Goal: Transaction & Acquisition: Purchase product/service

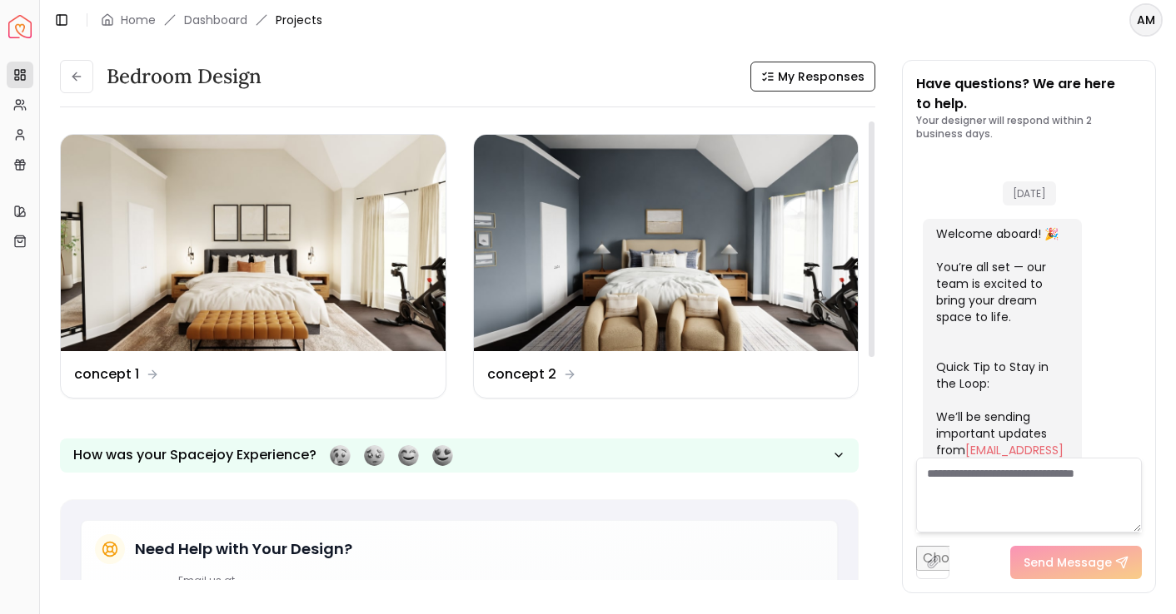
scroll to position [679, 0]
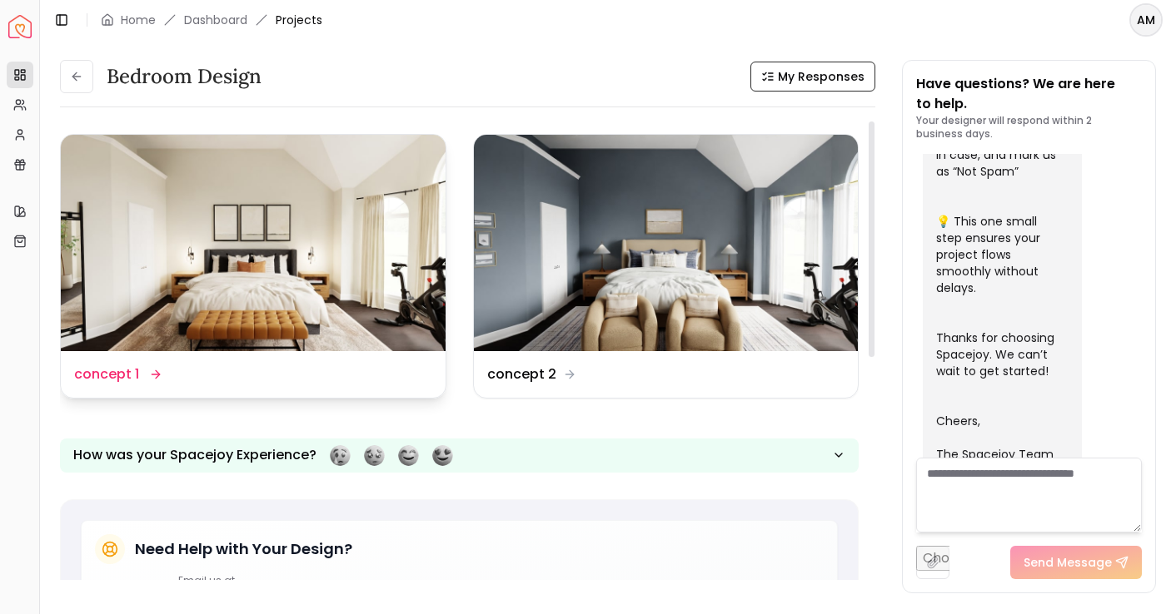
click at [230, 253] on img at bounding box center [253, 243] width 385 height 216
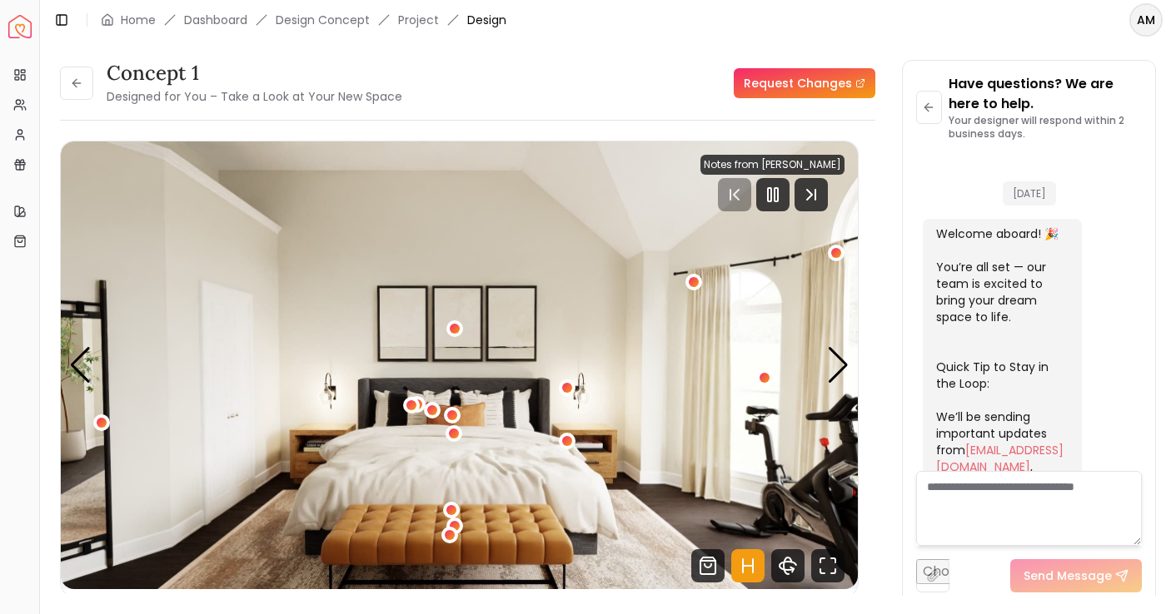
scroll to position [665, 0]
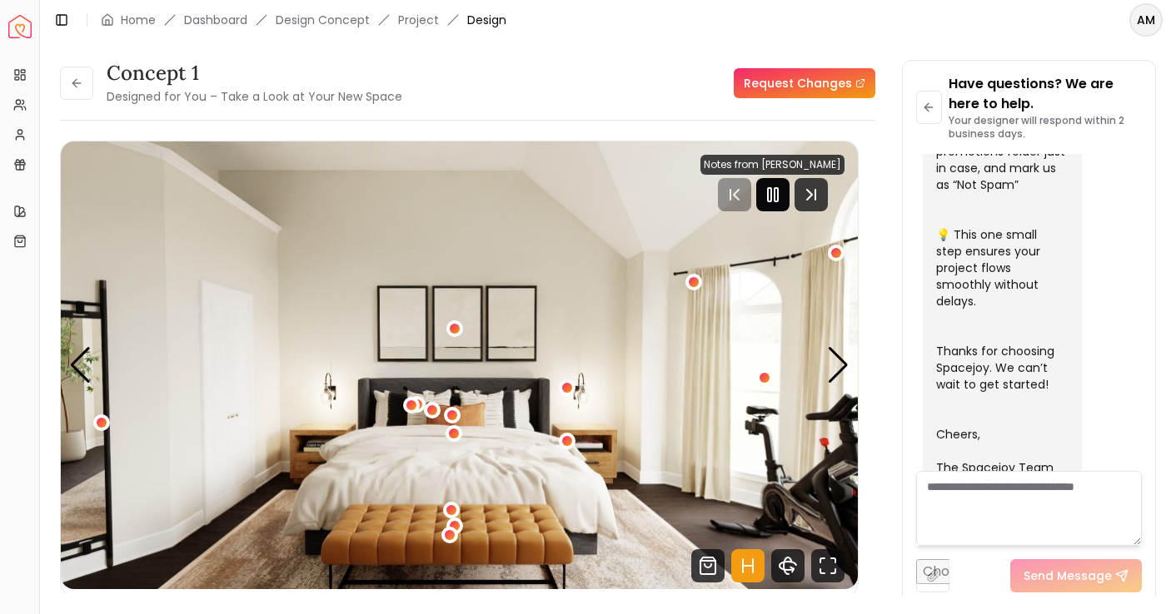
click at [772, 189] on icon "Pause" at bounding box center [773, 195] width 20 height 20
click at [845, 360] on div "Next slide" at bounding box center [838, 365] width 22 height 37
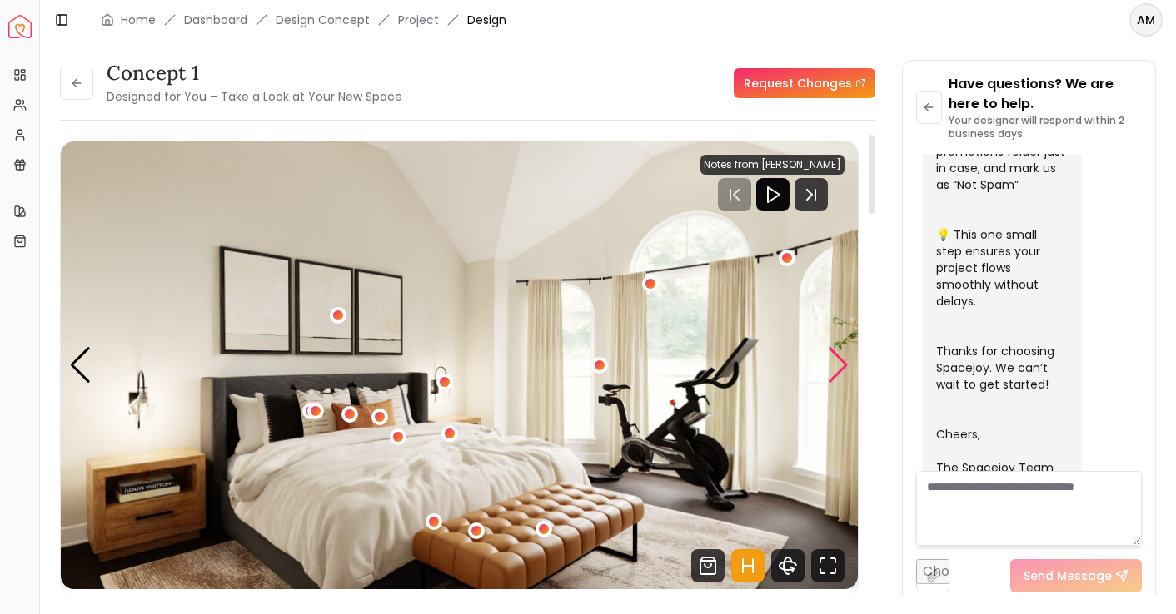
click at [845, 360] on div "Next slide" at bounding box center [838, 365] width 22 height 37
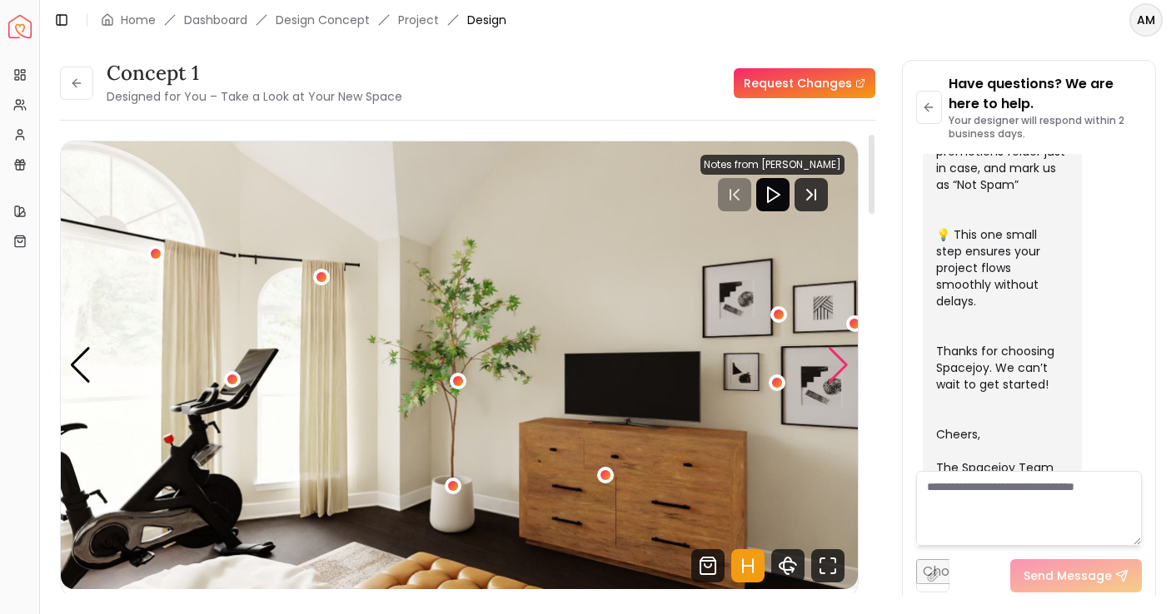
click at [845, 360] on div "Next slide" at bounding box center [838, 365] width 22 height 37
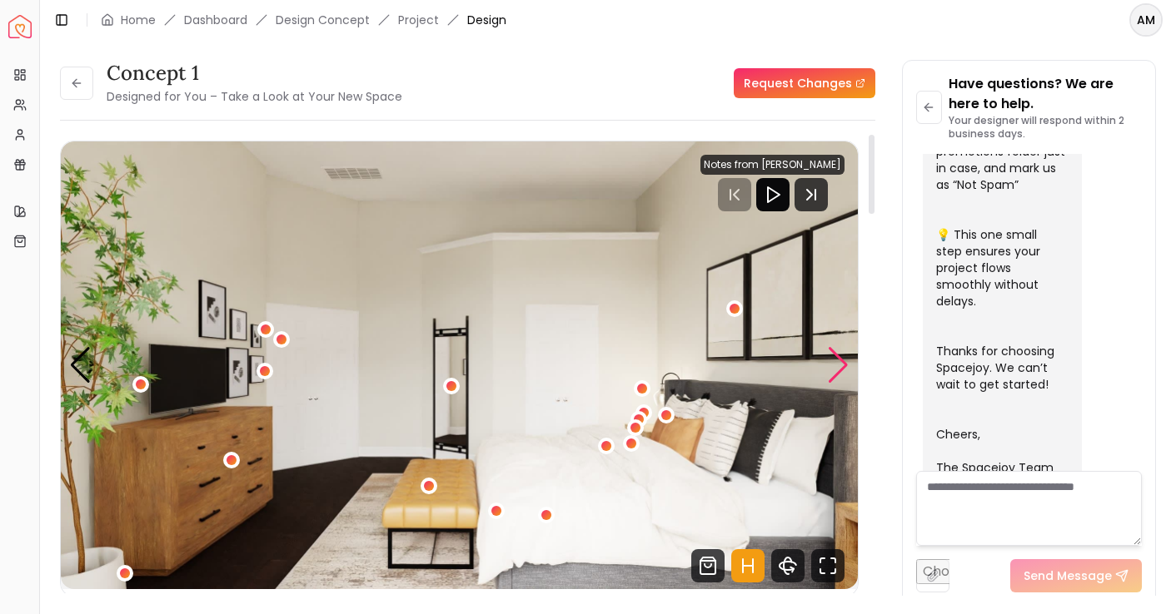
click at [845, 360] on div "Next slide" at bounding box center [838, 365] width 22 height 37
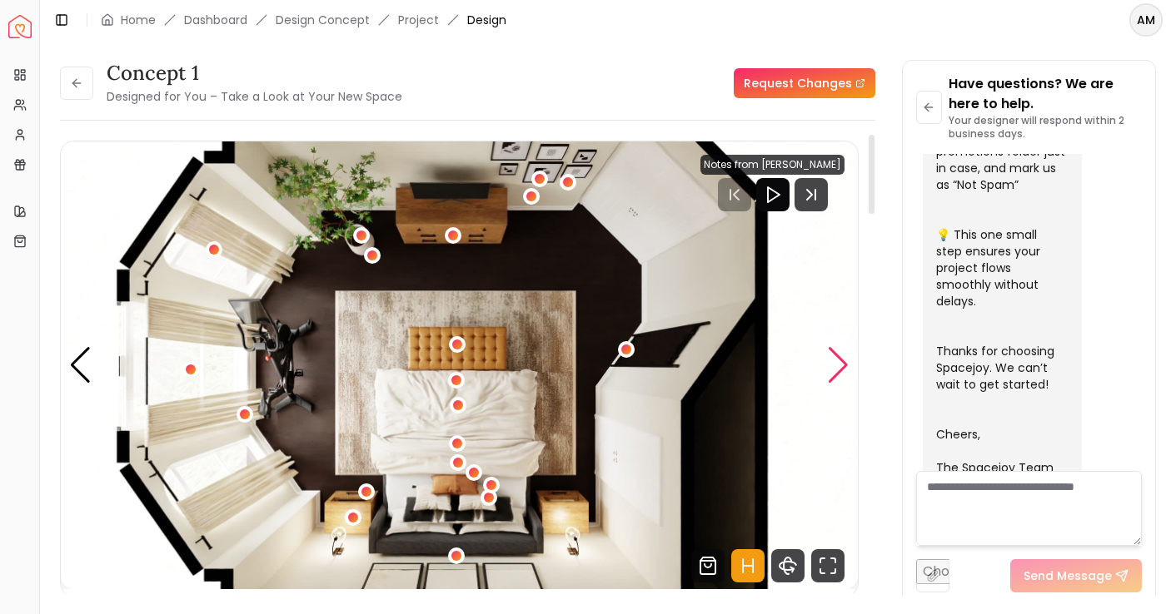
click at [845, 360] on div "Next slide" at bounding box center [838, 365] width 22 height 37
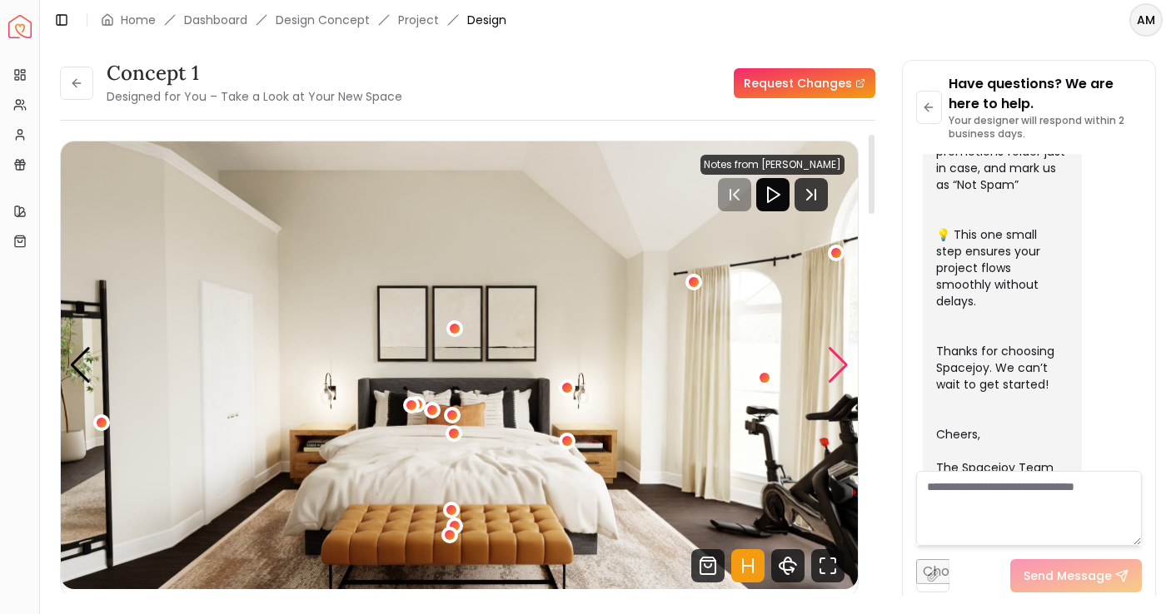
click at [845, 360] on div "Next slide" at bounding box center [838, 365] width 22 height 37
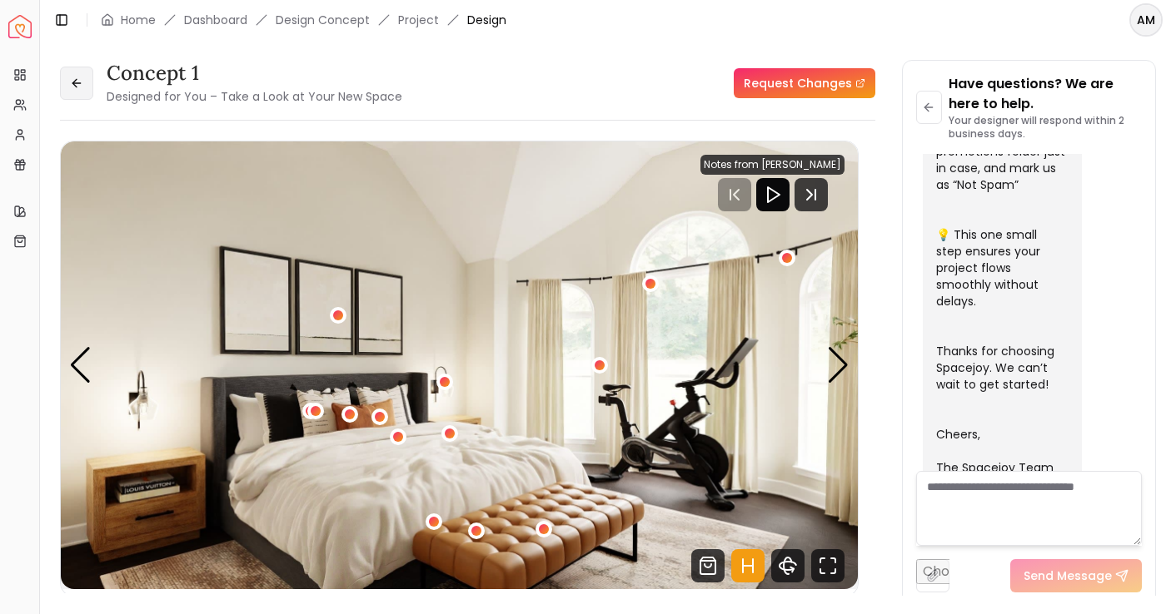
click at [77, 84] on icon at bounding box center [76, 83] width 13 height 13
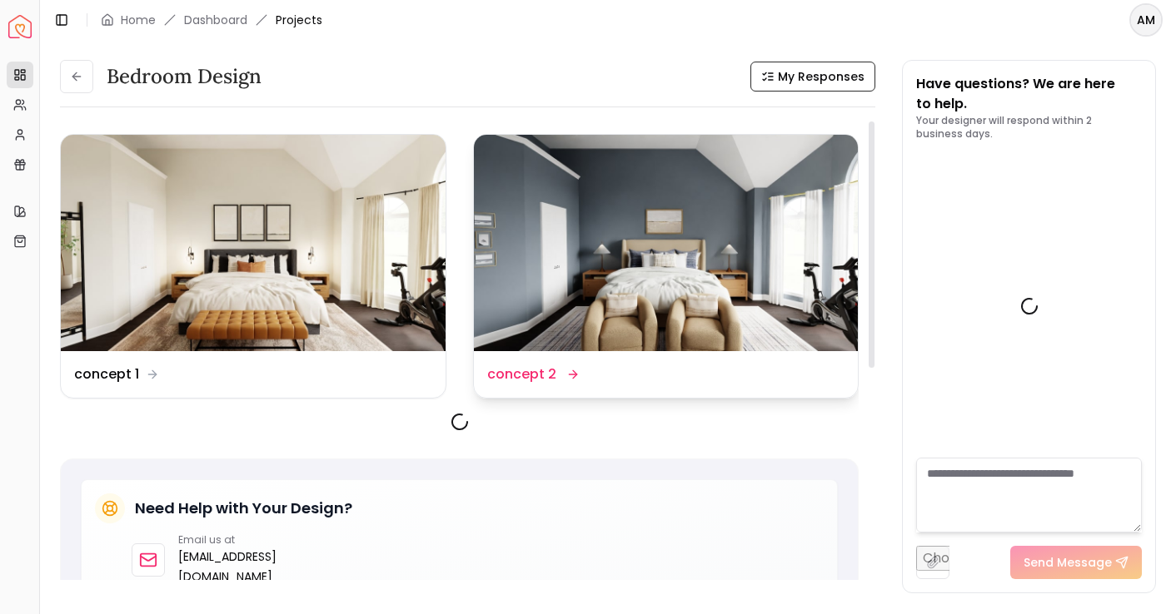
click at [643, 230] on img at bounding box center [666, 243] width 385 height 216
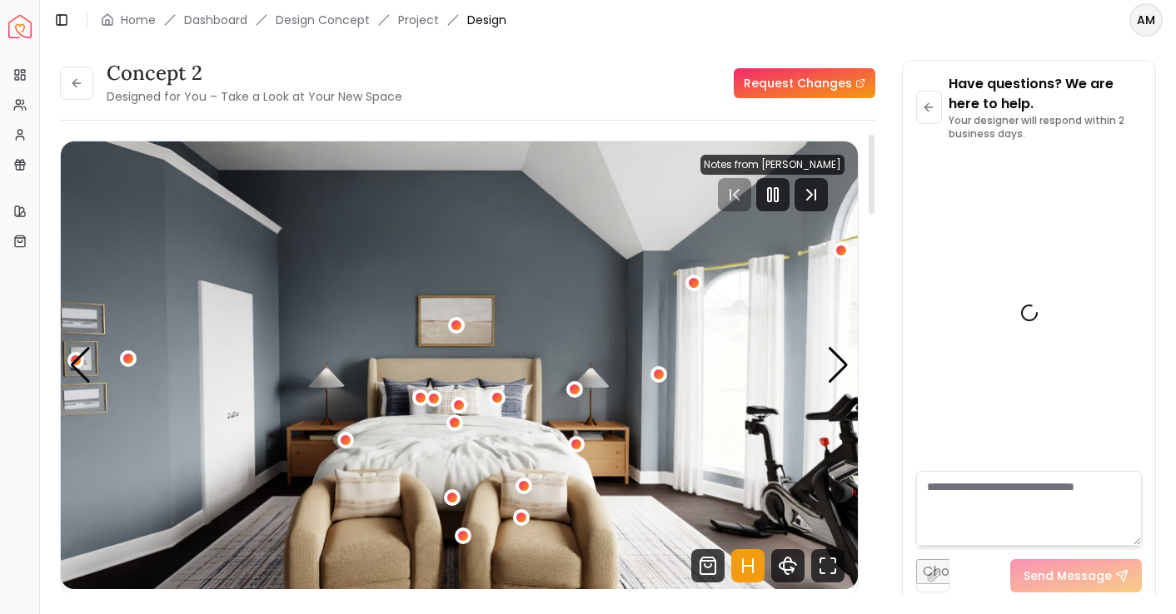
scroll to position [665, 0]
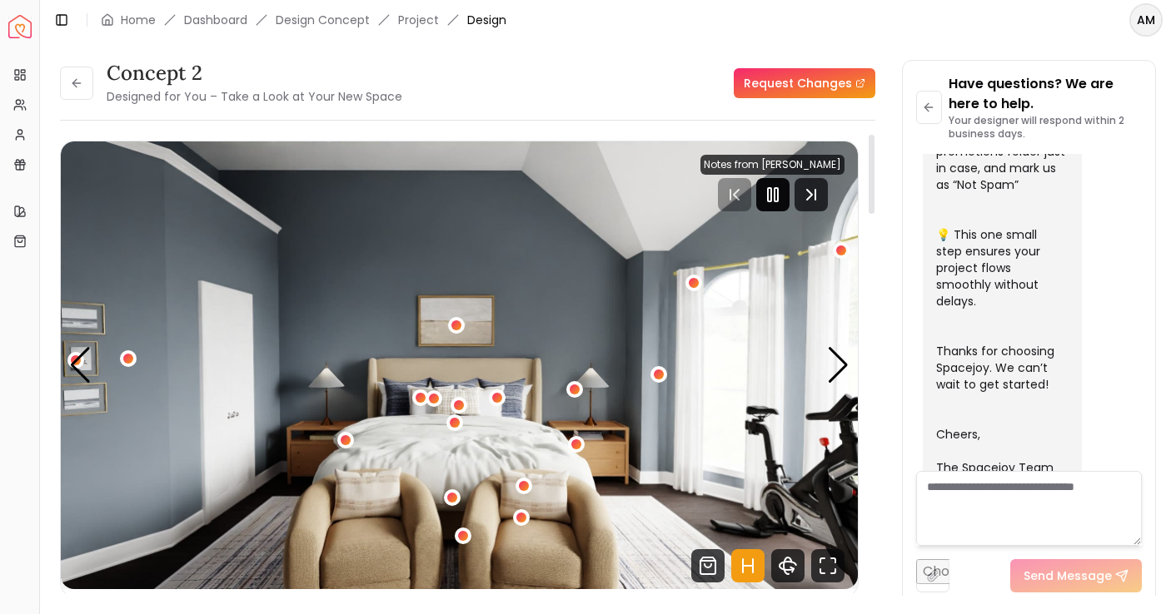
click at [788, 208] on div at bounding box center [772, 194] width 33 height 33
click at [833, 370] on div "Next slide" at bounding box center [838, 365] width 22 height 37
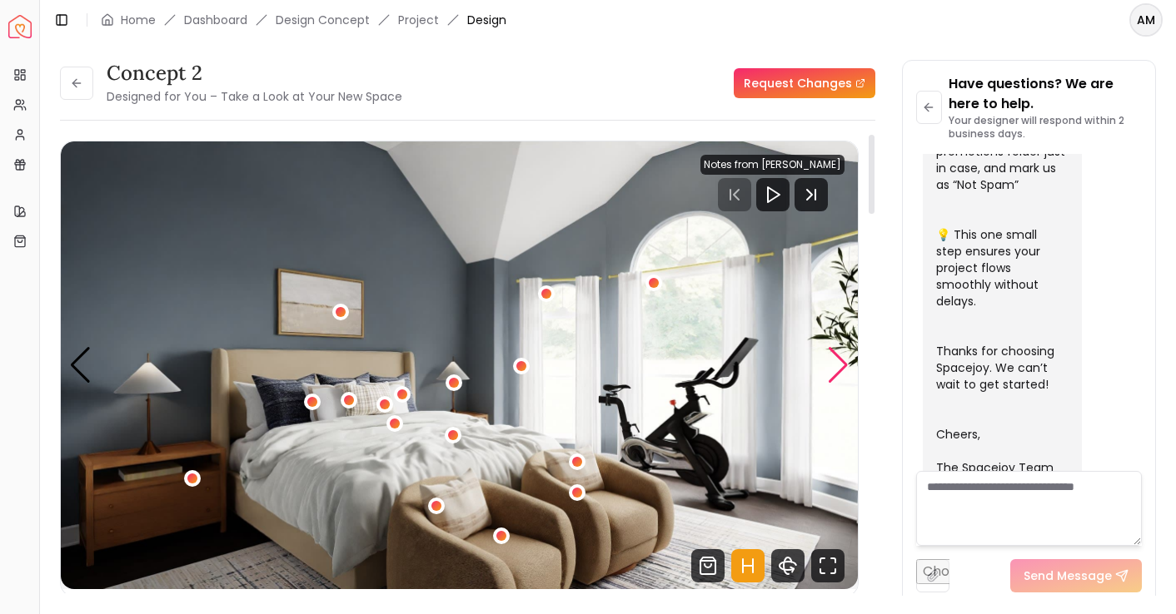
click at [833, 370] on div "Next slide" at bounding box center [838, 365] width 22 height 37
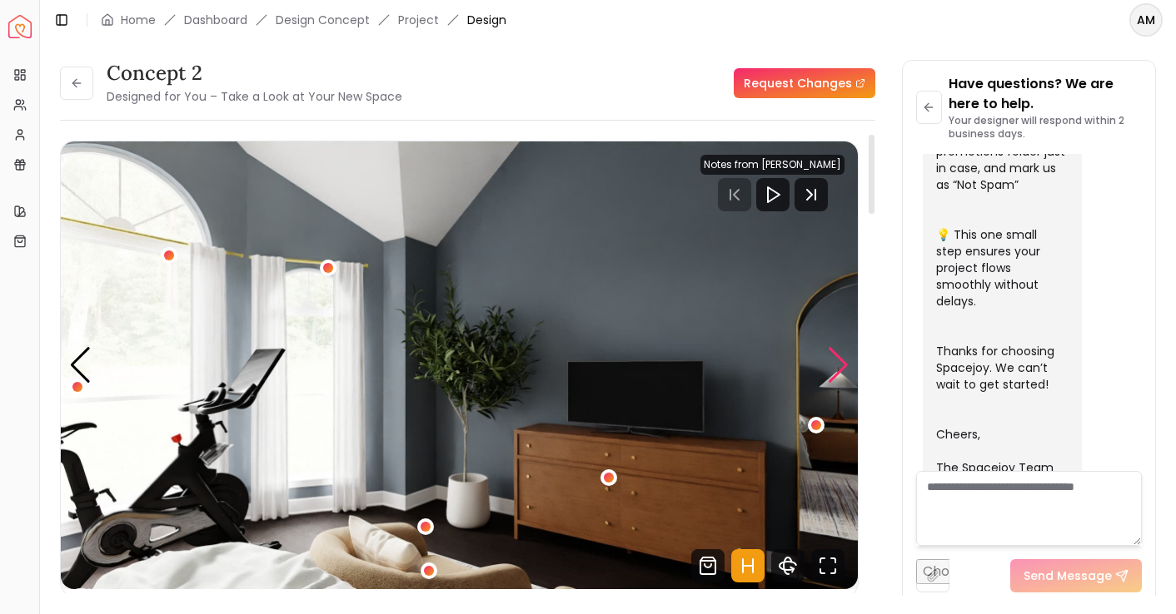
click at [833, 370] on div "Next slide" at bounding box center [838, 365] width 22 height 37
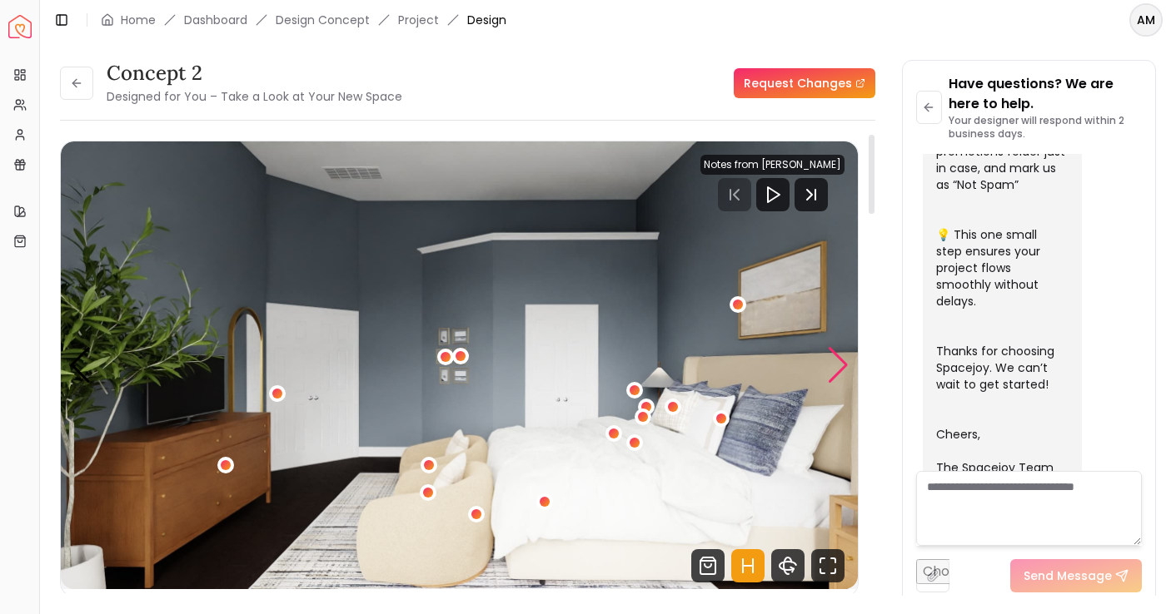
click at [833, 370] on div "Next slide" at bounding box center [838, 365] width 22 height 37
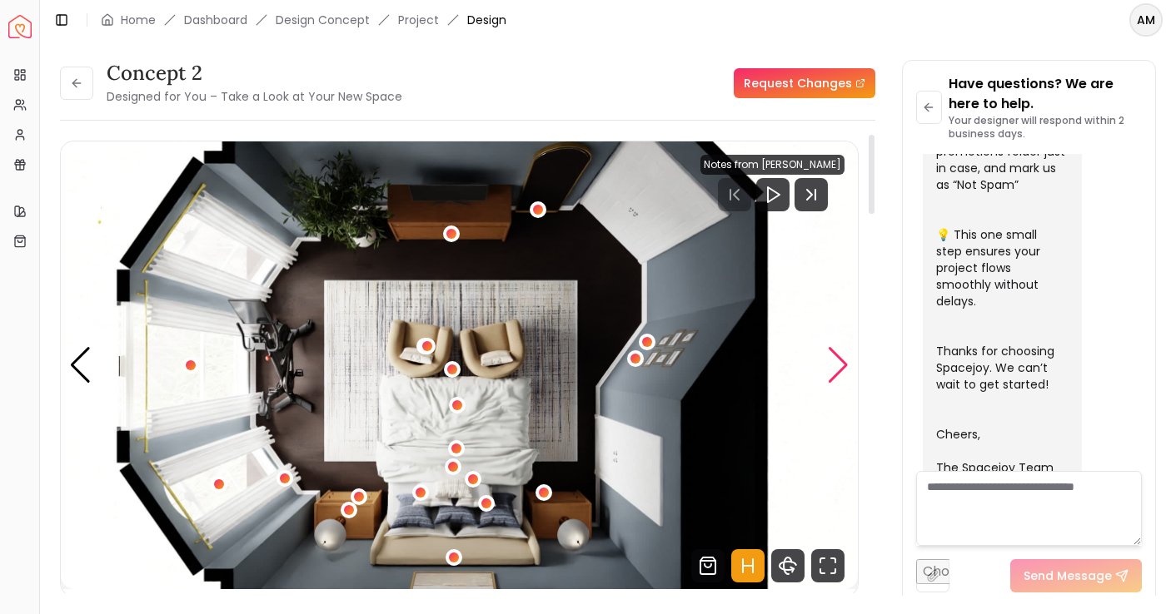
click at [833, 370] on div "Next slide" at bounding box center [838, 365] width 22 height 37
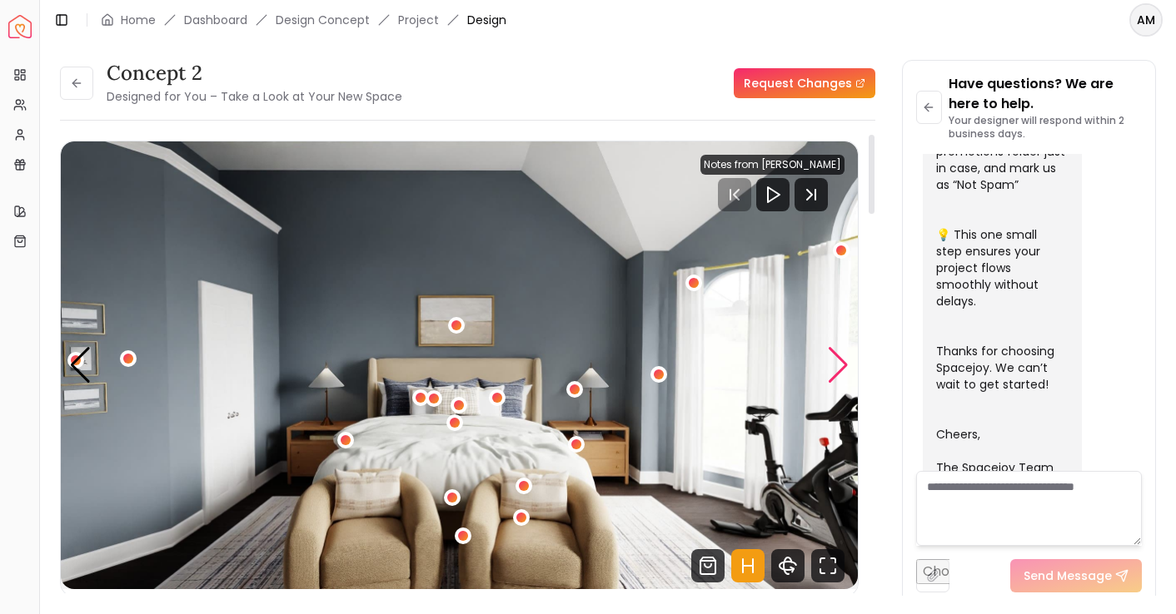
click at [833, 370] on div "Next slide" at bounding box center [838, 365] width 22 height 37
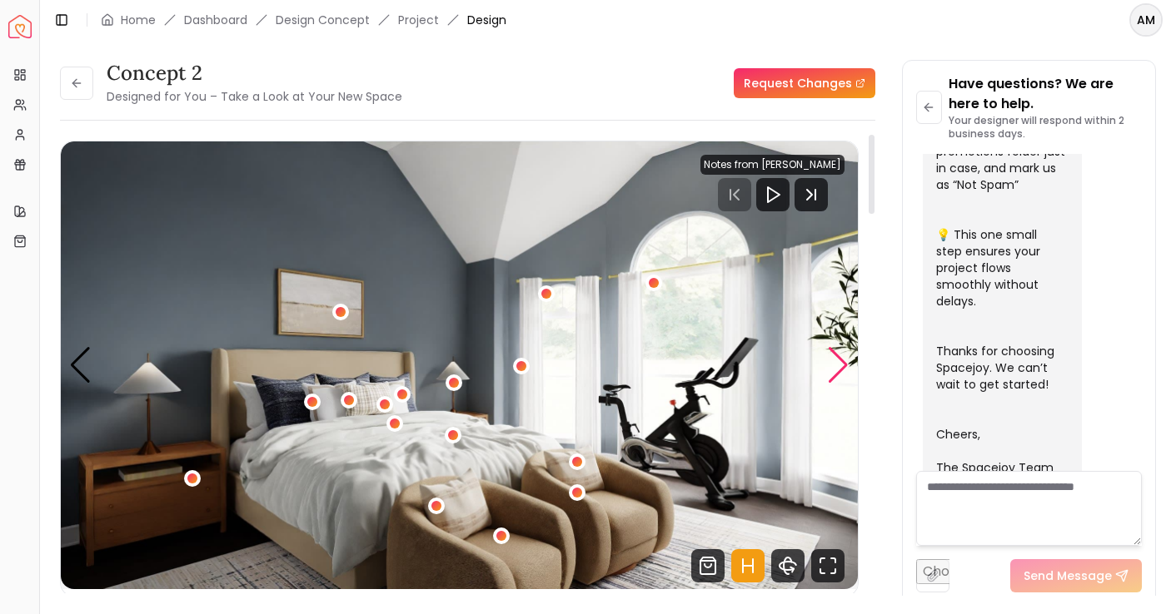
click at [833, 370] on div "Next slide" at bounding box center [838, 365] width 22 height 37
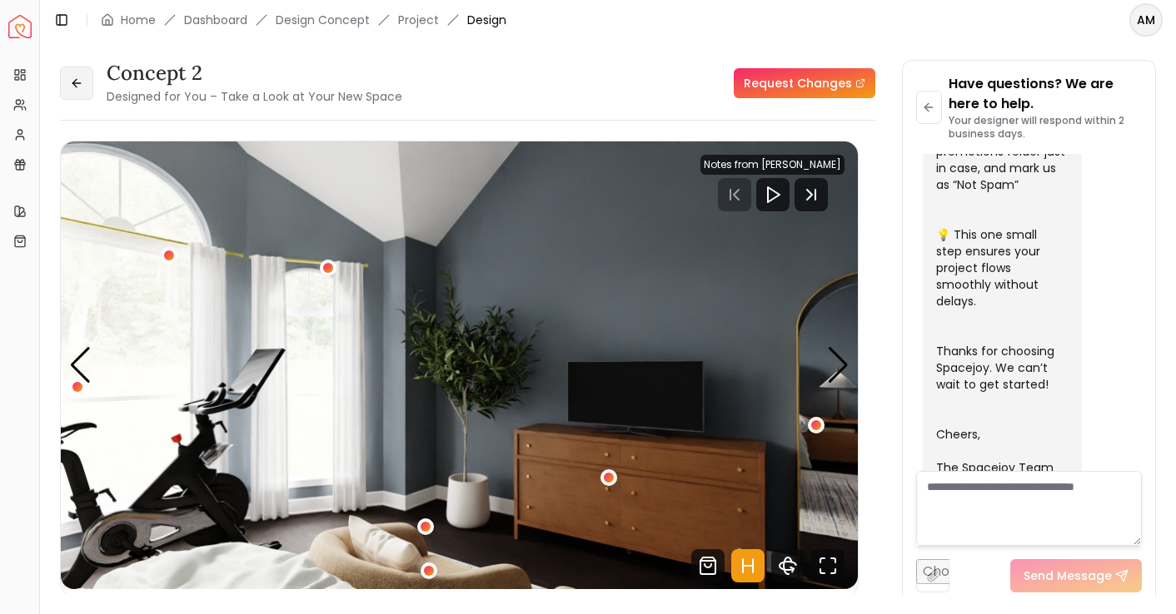
click at [76, 91] on button at bounding box center [76, 83] width 33 height 33
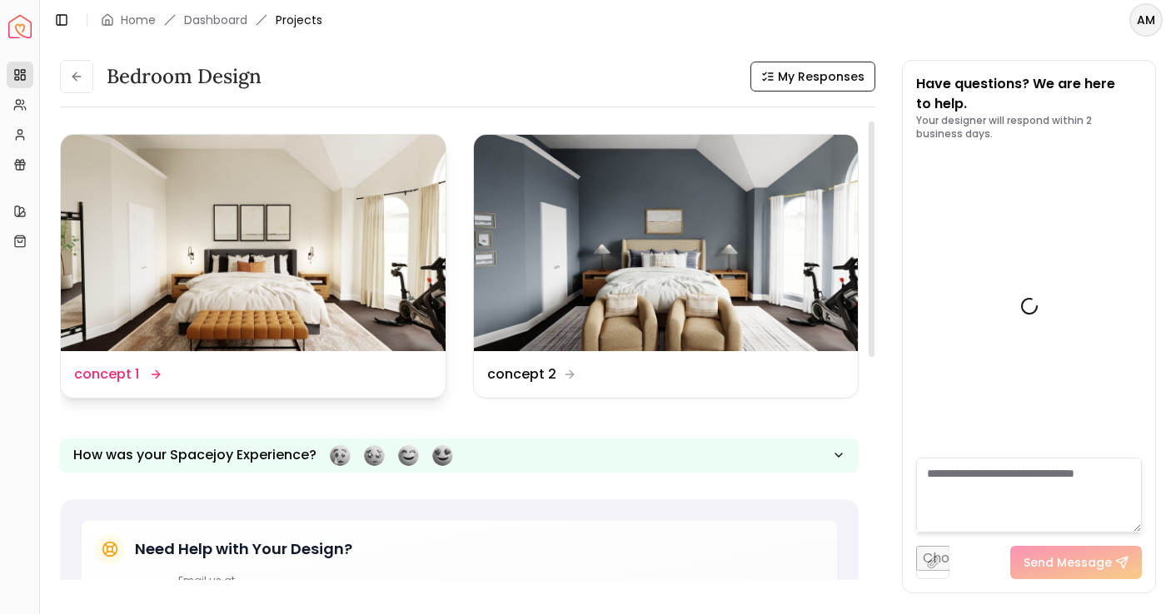
click at [271, 284] on img at bounding box center [253, 243] width 385 height 216
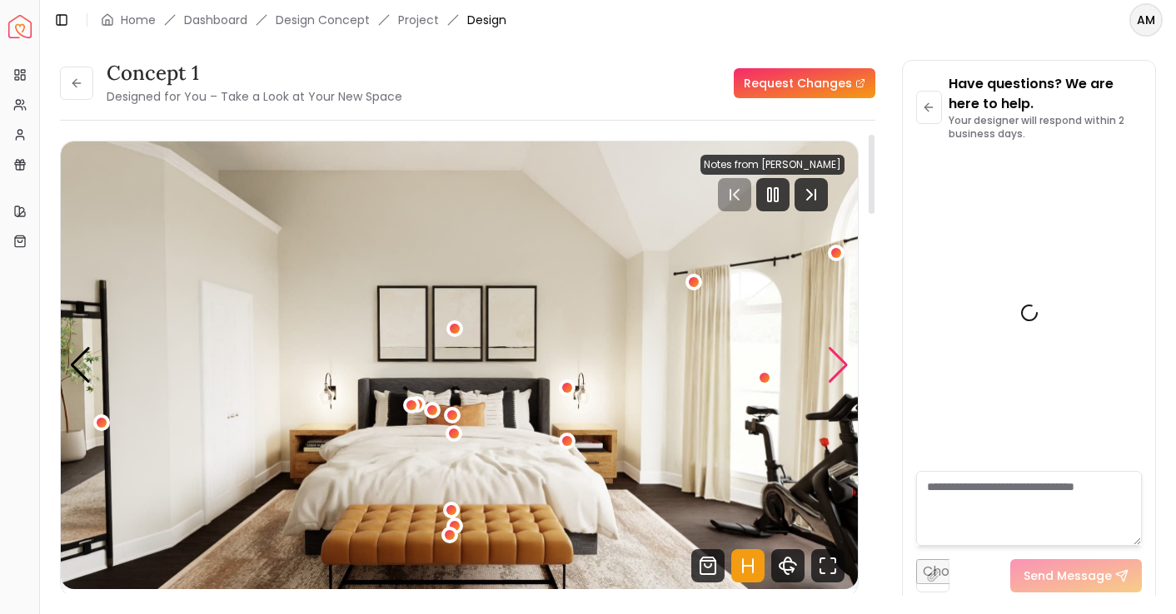
click at [848, 377] on div "Next slide" at bounding box center [838, 365] width 22 height 37
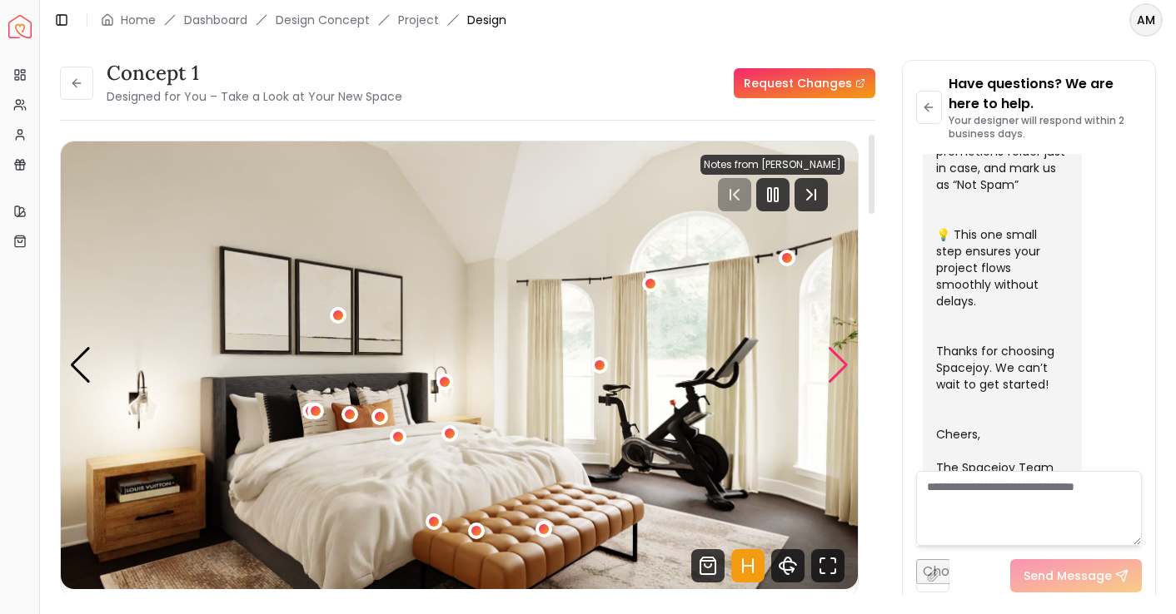
click at [848, 377] on div "Next slide" at bounding box center [838, 365] width 22 height 37
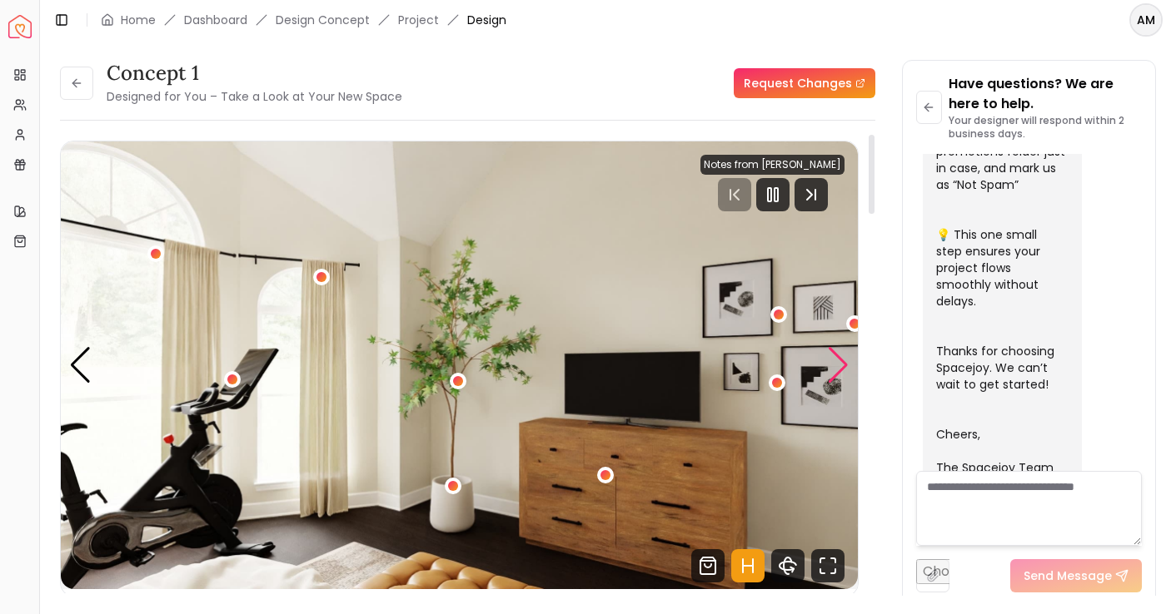
click at [848, 377] on div "Next slide" at bounding box center [838, 365] width 22 height 37
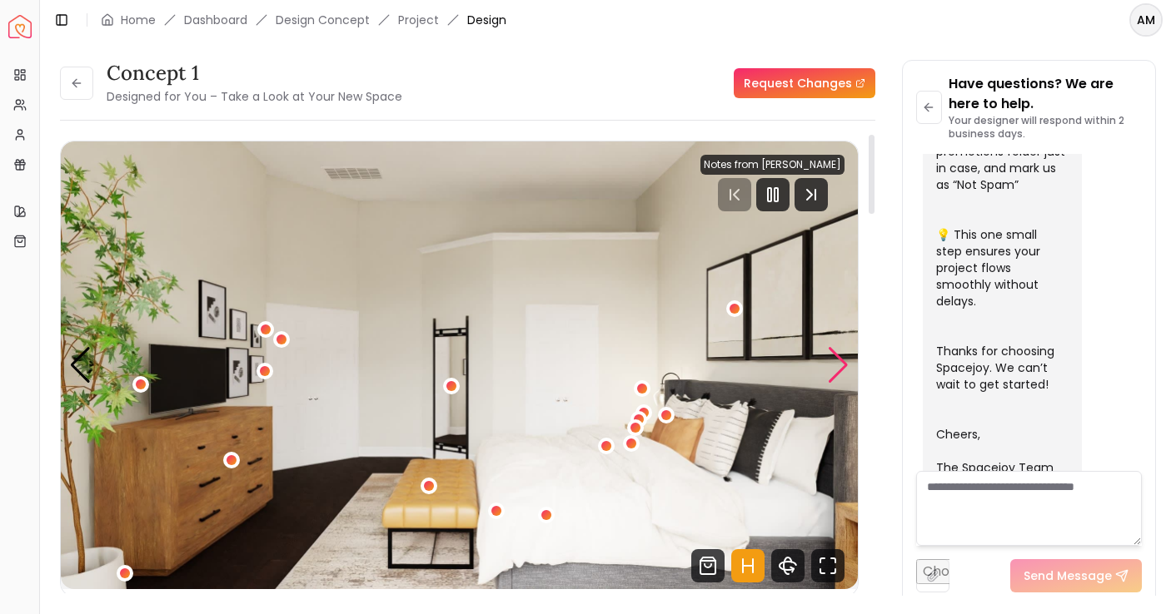
click at [848, 377] on div "Next slide" at bounding box center [838, 365] width 22 height 37
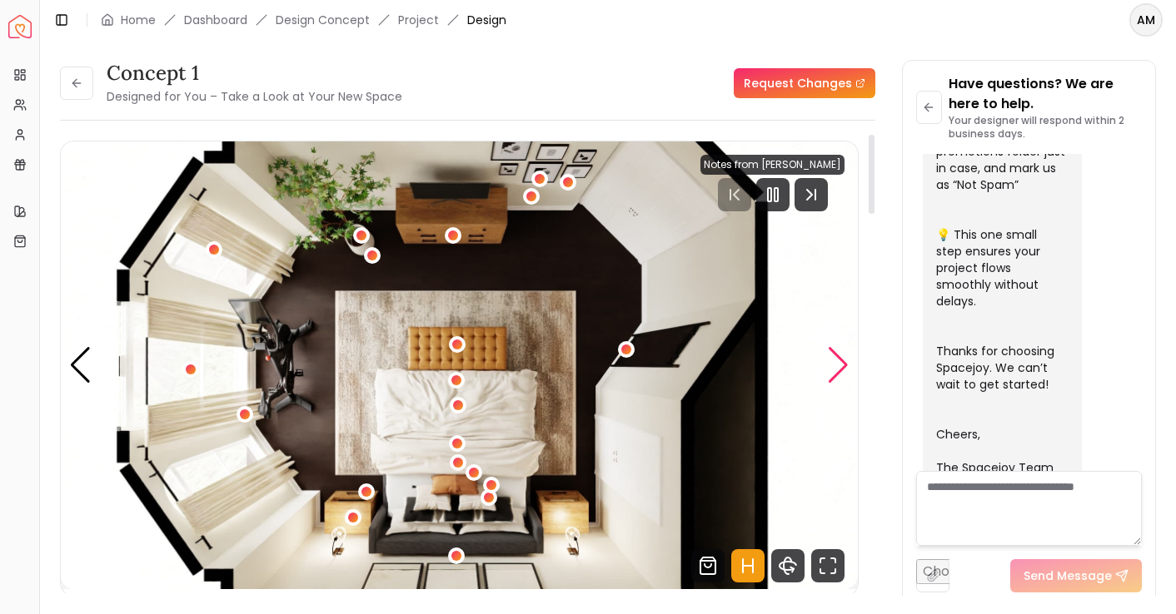
click at [848, 377] on div "Next slide" at bounding box center [838, 365] width 22 height 37
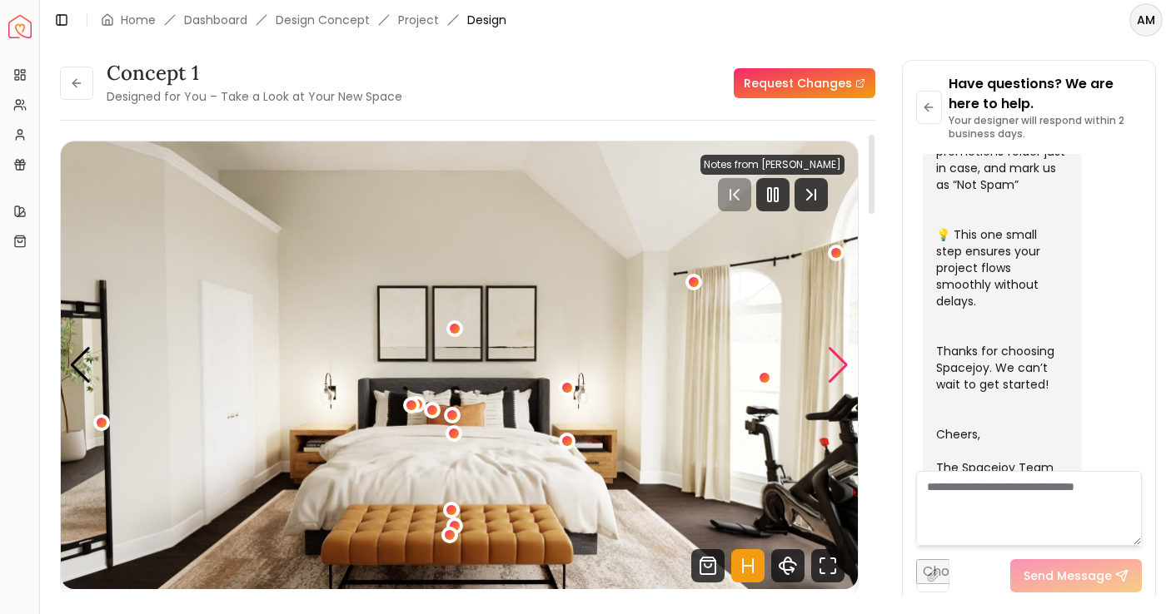
click at [848, 377] on div "Next slide" at bounding box center [838, 365] width 22 height 37
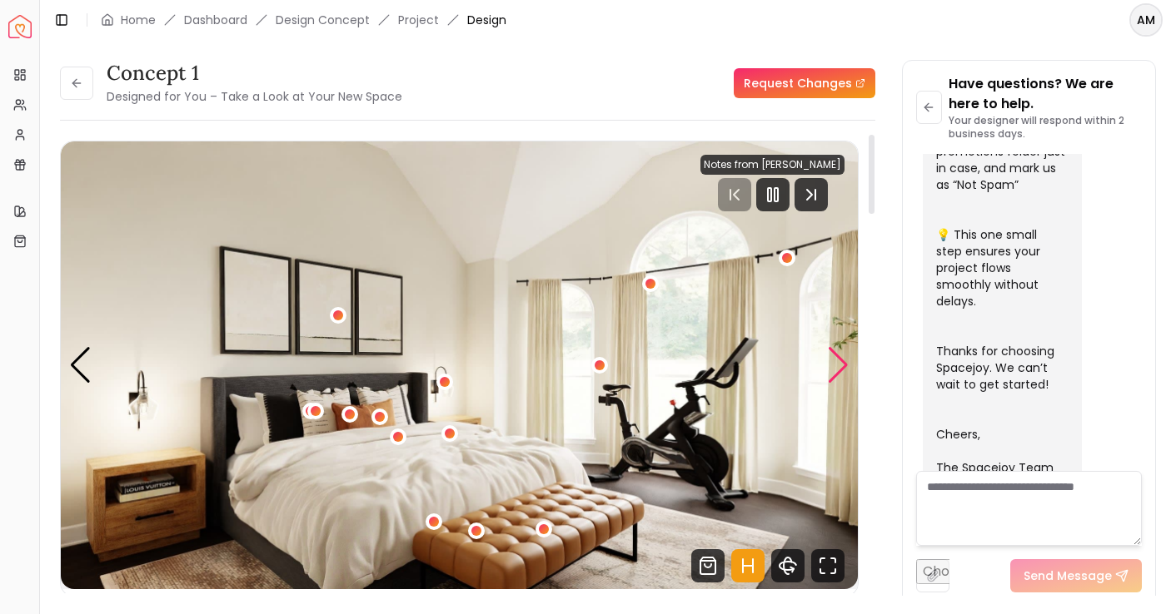
click at [848, 377] on div "Next slide" at bounding box center [838, 365] width 22 height 37
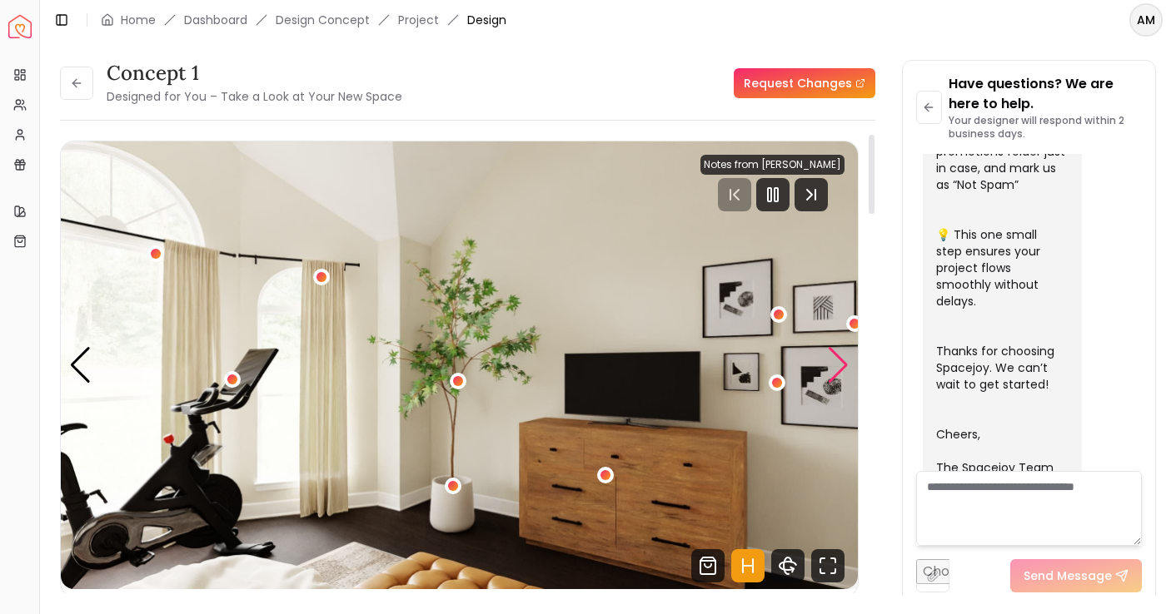
click at [848, 377] on div "Next slide" at bounding box center [838, 365] width 22 height 37
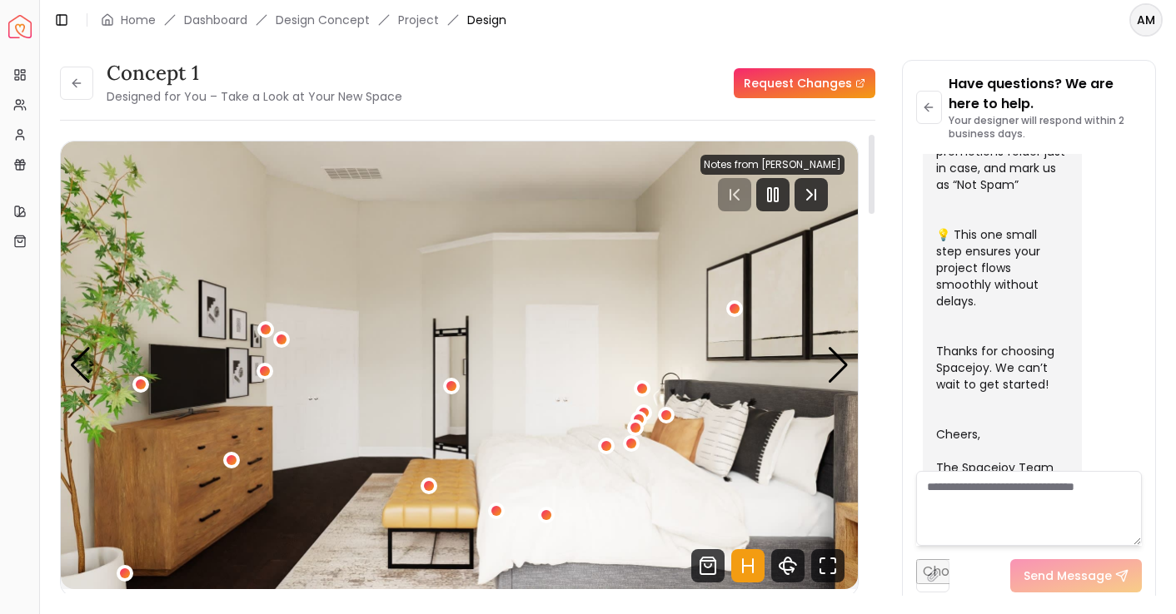
click at [52, 81] on div "concept 1 Designed for You – Take a Look at Your New Space Request Changes conc…" at bounding box center [608, 318] width 1136 height 556
click at [67, 81] on button at bounding box center [76, 83] width 33 height 33
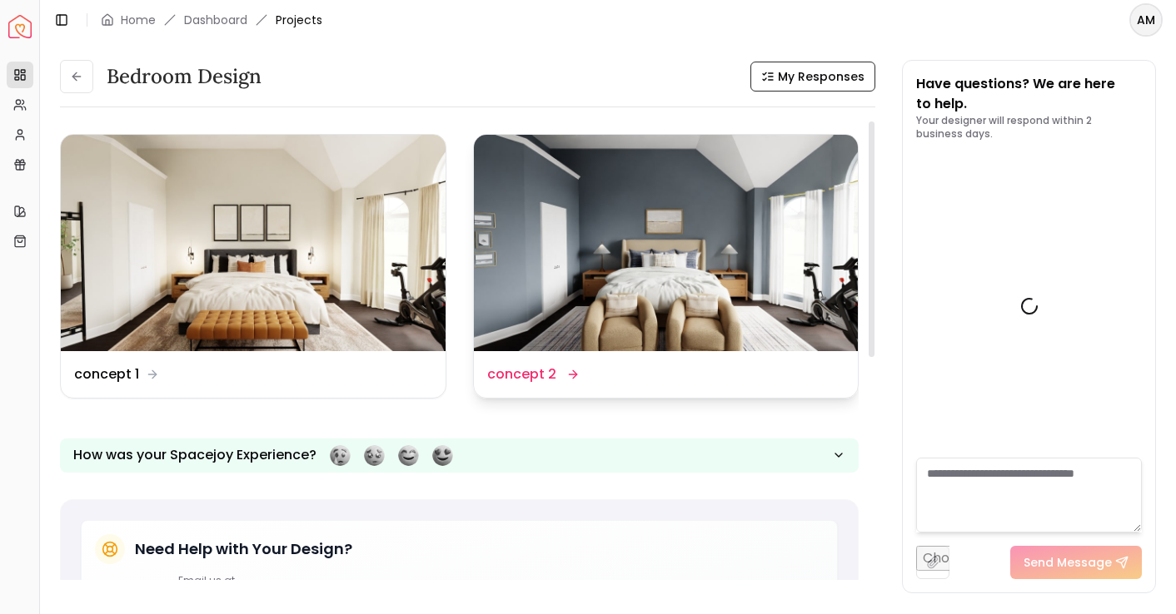
click at [672, 236] on img at bounding box center [666, 243] width 385 height 216
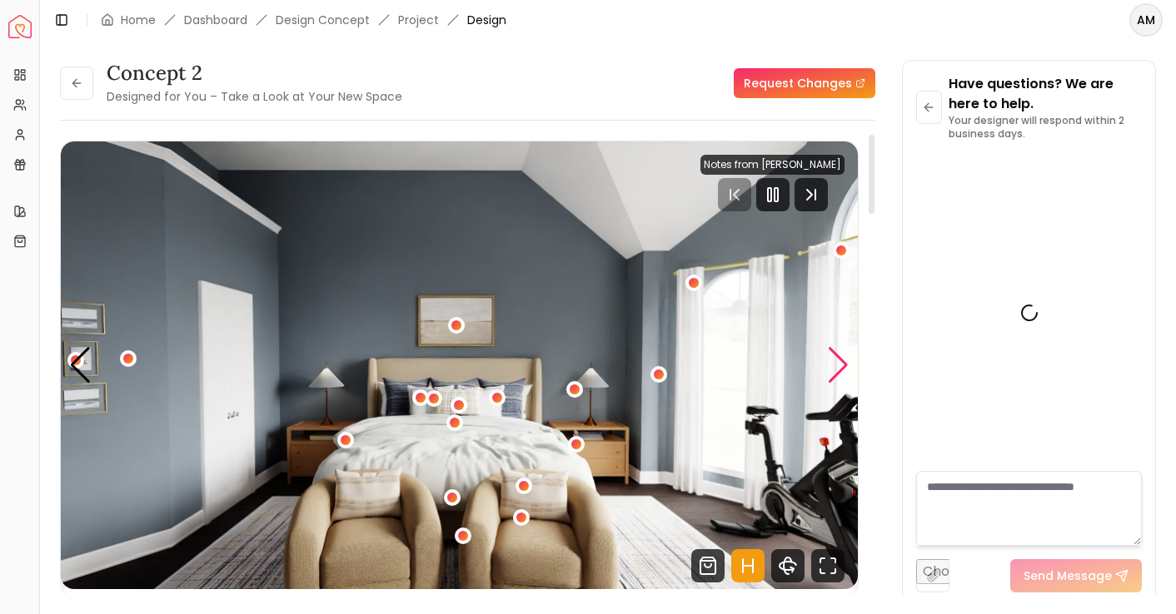
click at [845, 362] on div "Next slide" at bounding box center [838, 365] width 22 height 37
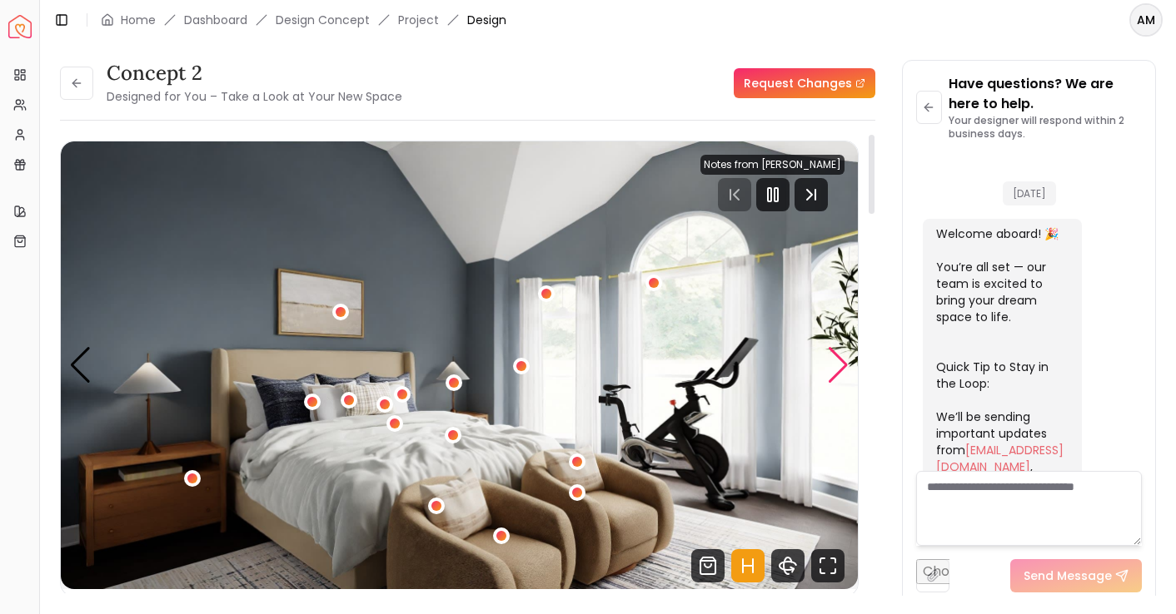
scroll to position [665, 0]
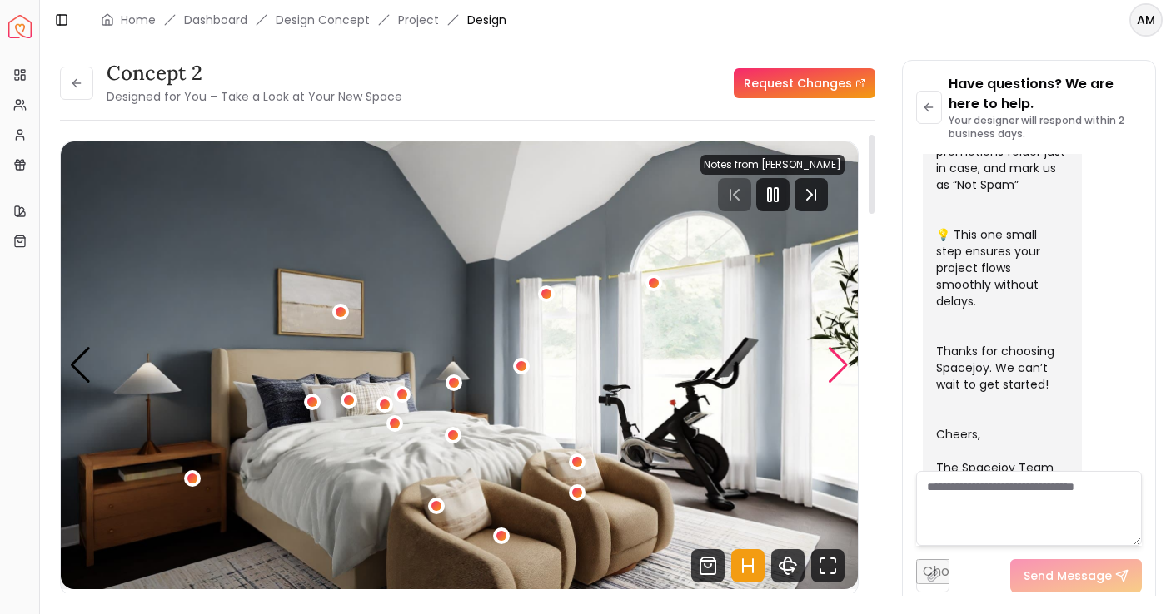
click at [838, 362] on div "Next slide" at bounding box center [838, 365] width 22 height 37
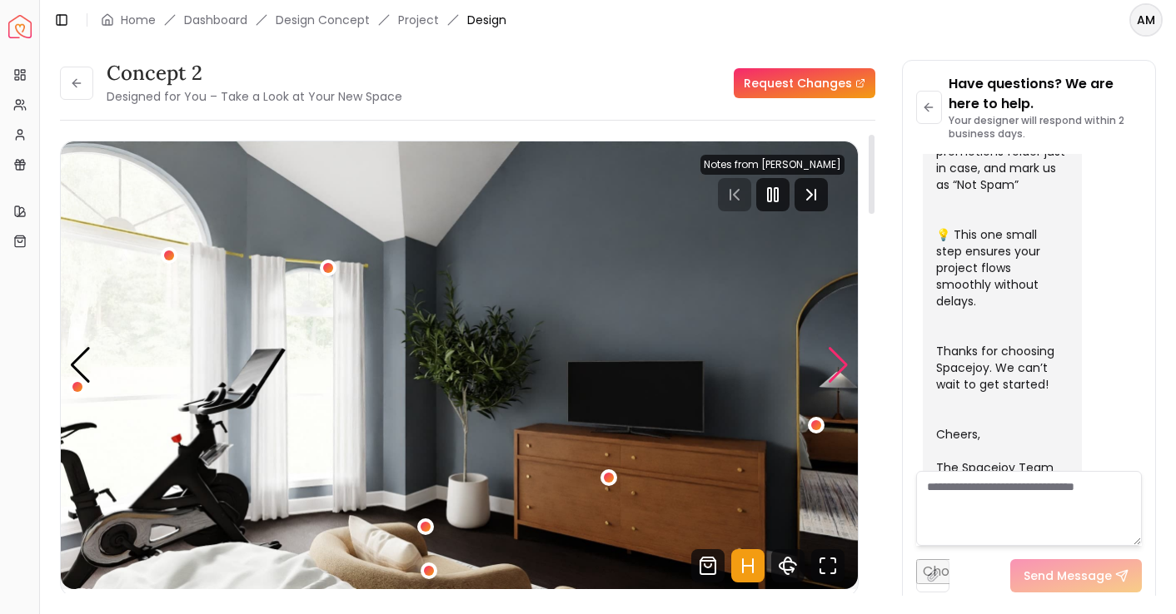
click at [838, 362] on div "Next slide" at bounding box center [838, 365] width 22 height 37
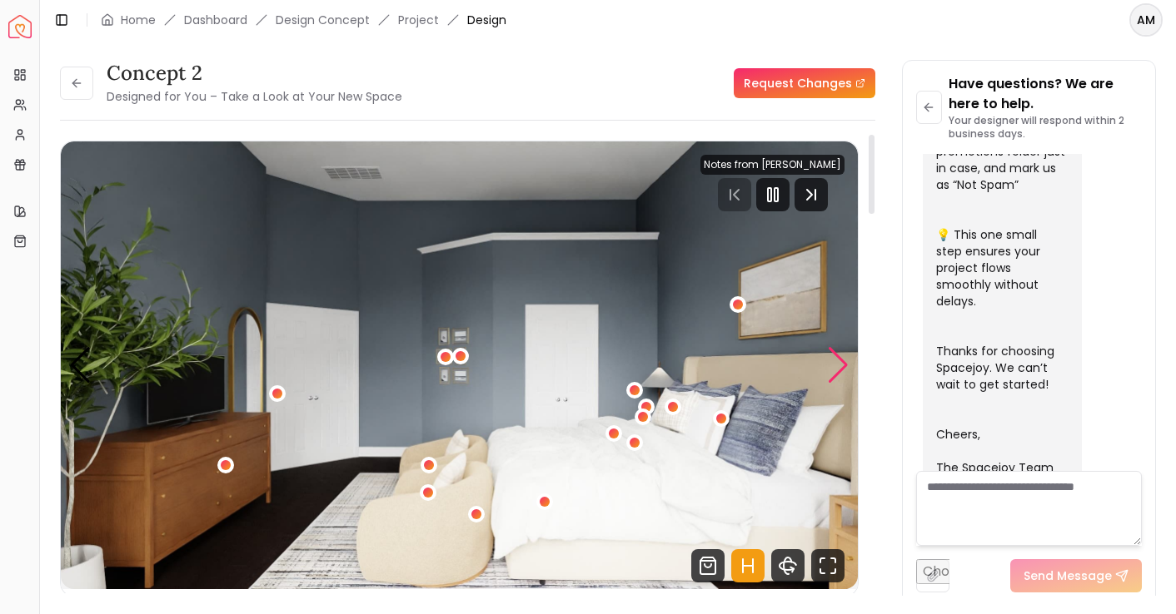
click at [838, 362] on div "Next slide" at bounding box center [838, 365] width 22 height 37
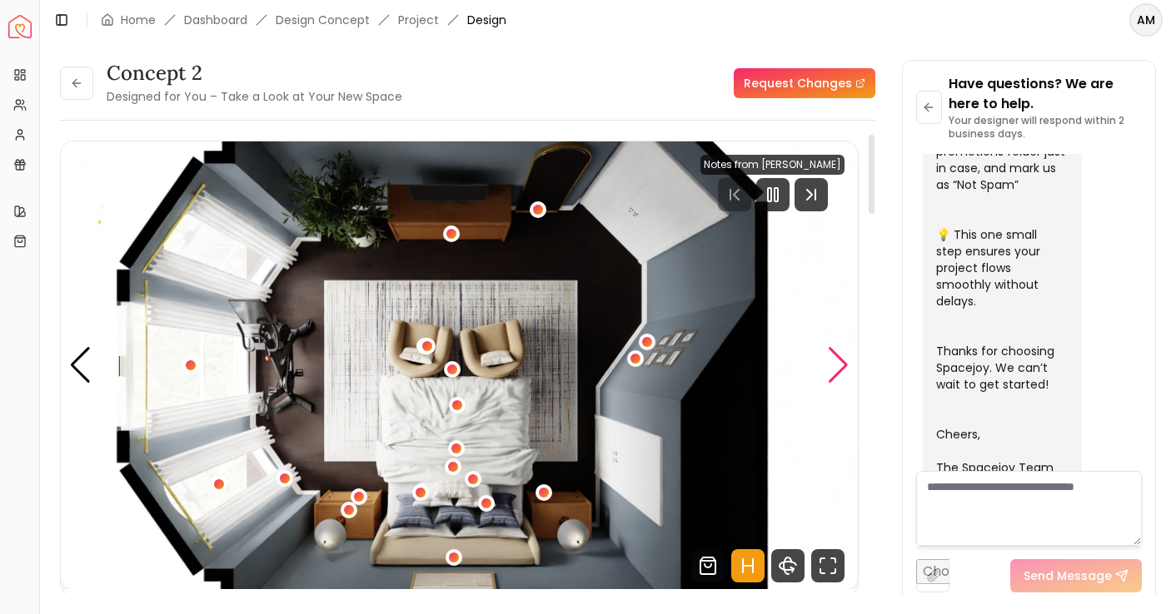
click at [838, 362] on div "Next slide" at bounding box center [838, 365] width 22 height 37
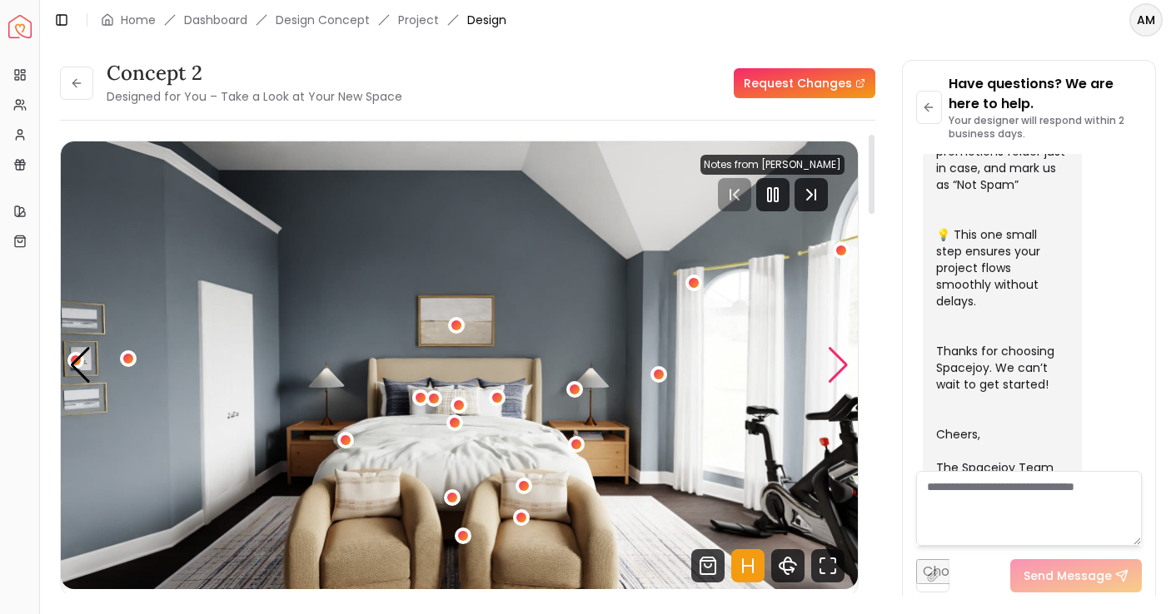
click at [838, 362] on div "Next slide" at bounding box center [838, 365] width 22 height 37
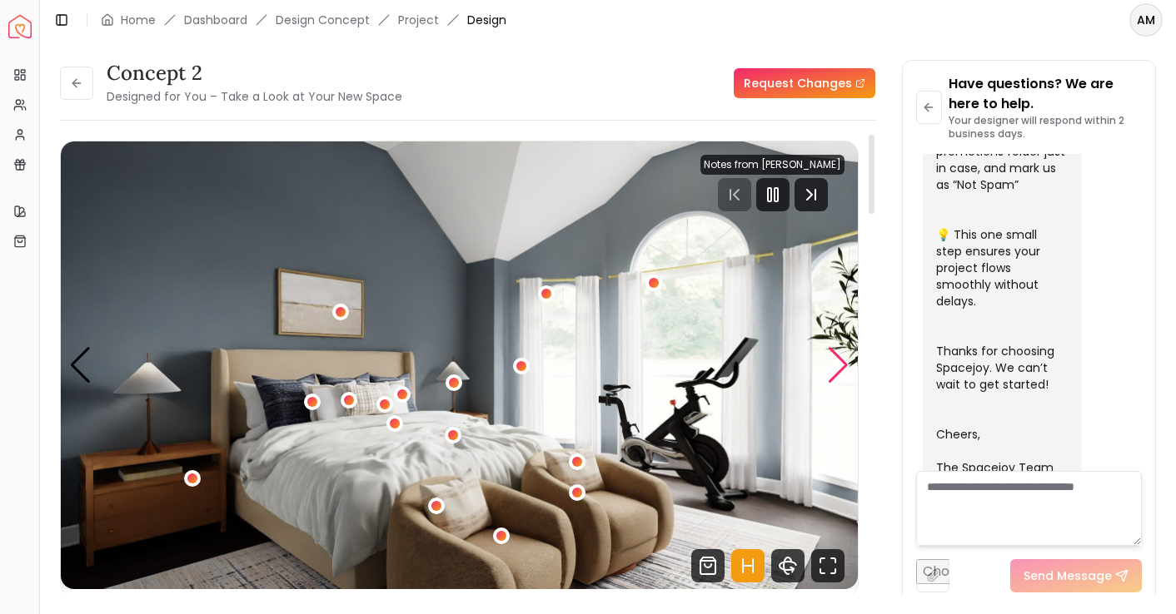
click at [838, 362] on div "Next slide" at bounding box center [838, 365] width 22 height 37
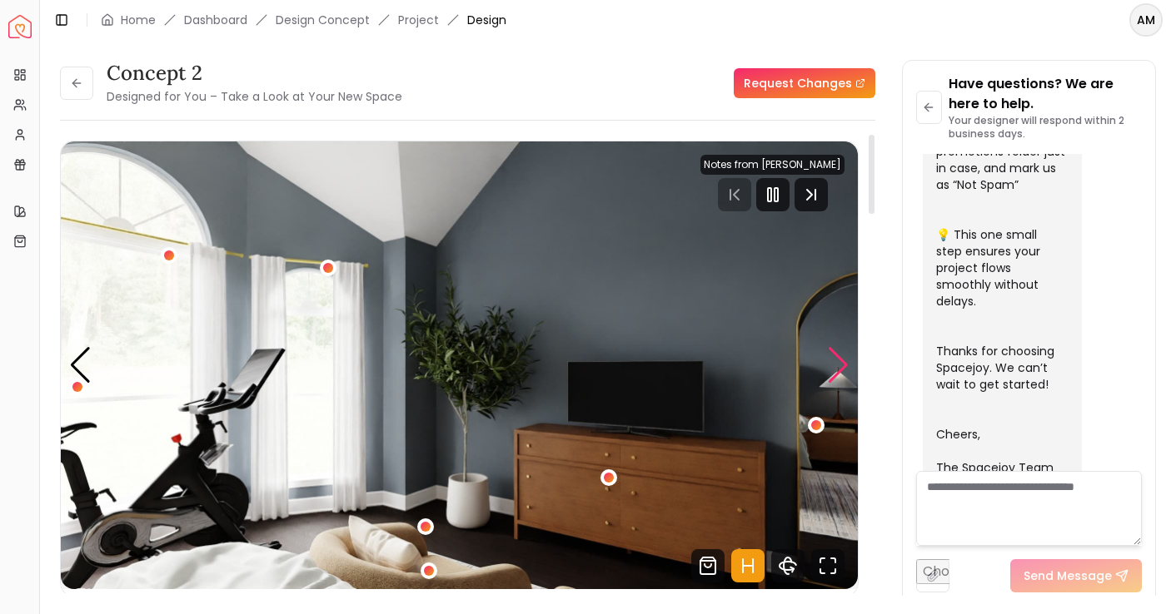
click at [838, 362] on div "Next slide" at bounding box center [838, 365] width 22 height 37
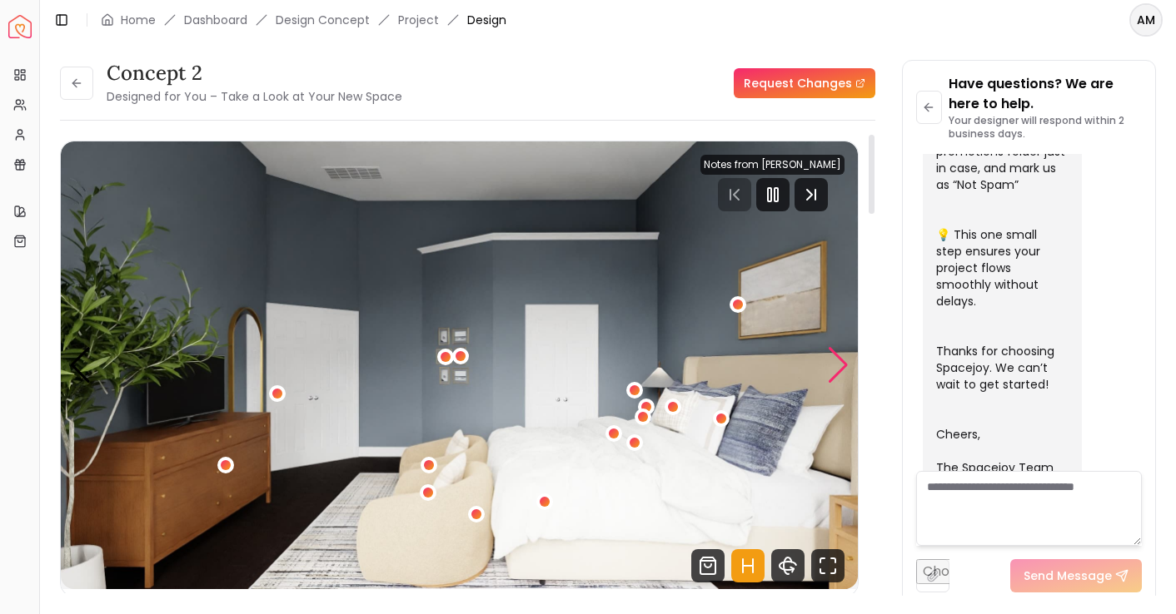
click at [838, 362] on div "Next slide" at bounding box center [838, 365] width 22 height 37
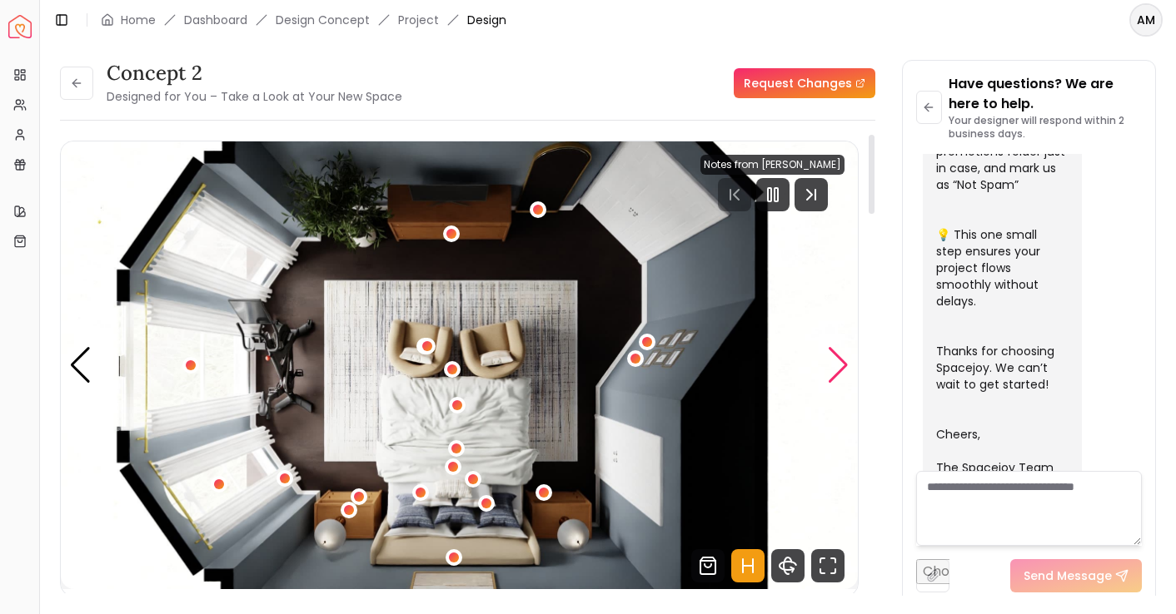
click at [838, 362] on div "Next slide" at bounding box center [838, 365] width 22 height 37
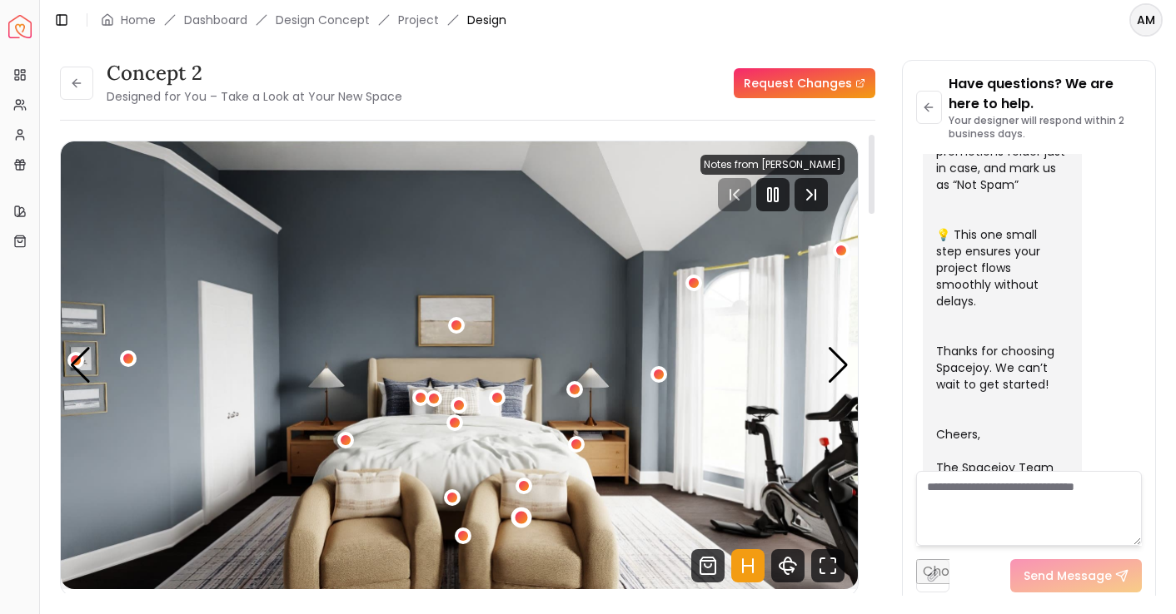
click at [518, 517] on div "1 / 5" at bounding box center [521, 517] width 12 height 12
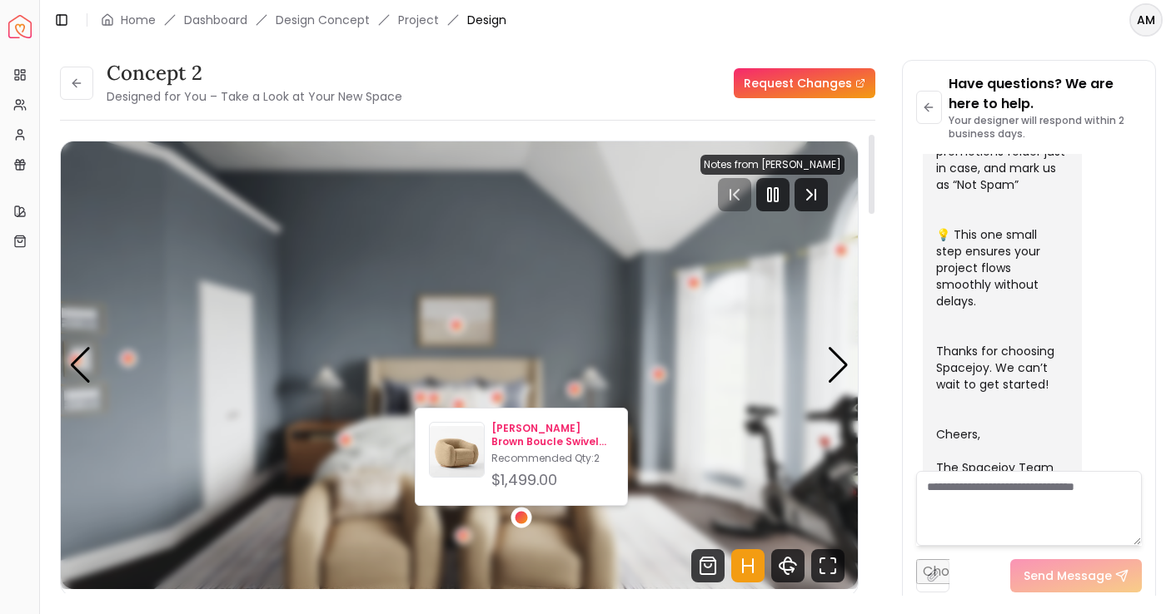
click at [525, 435] on p "[PERSON_NAME] Brown Boucle Swivel Chair" at bounding box center [552, 435] width 122 height 27
